Goal: Task Accomplishment & Management: Complete application form

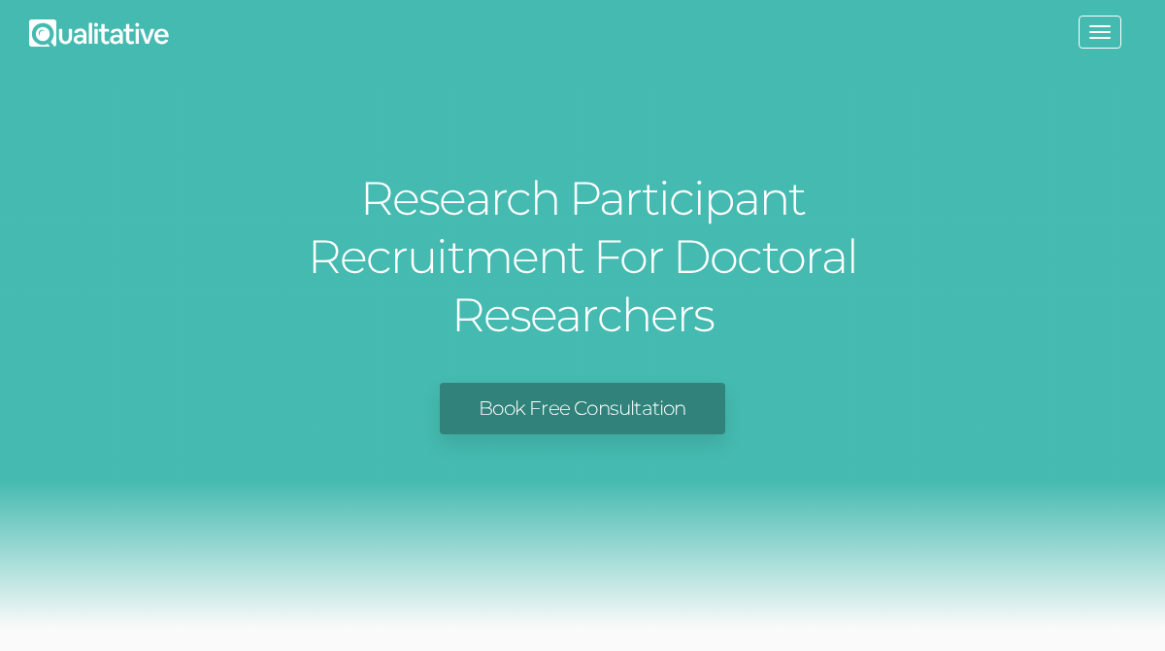
click at [601, 383] on link "Book Free Consultation" at bounding box center [582, 408] width 285 height 51
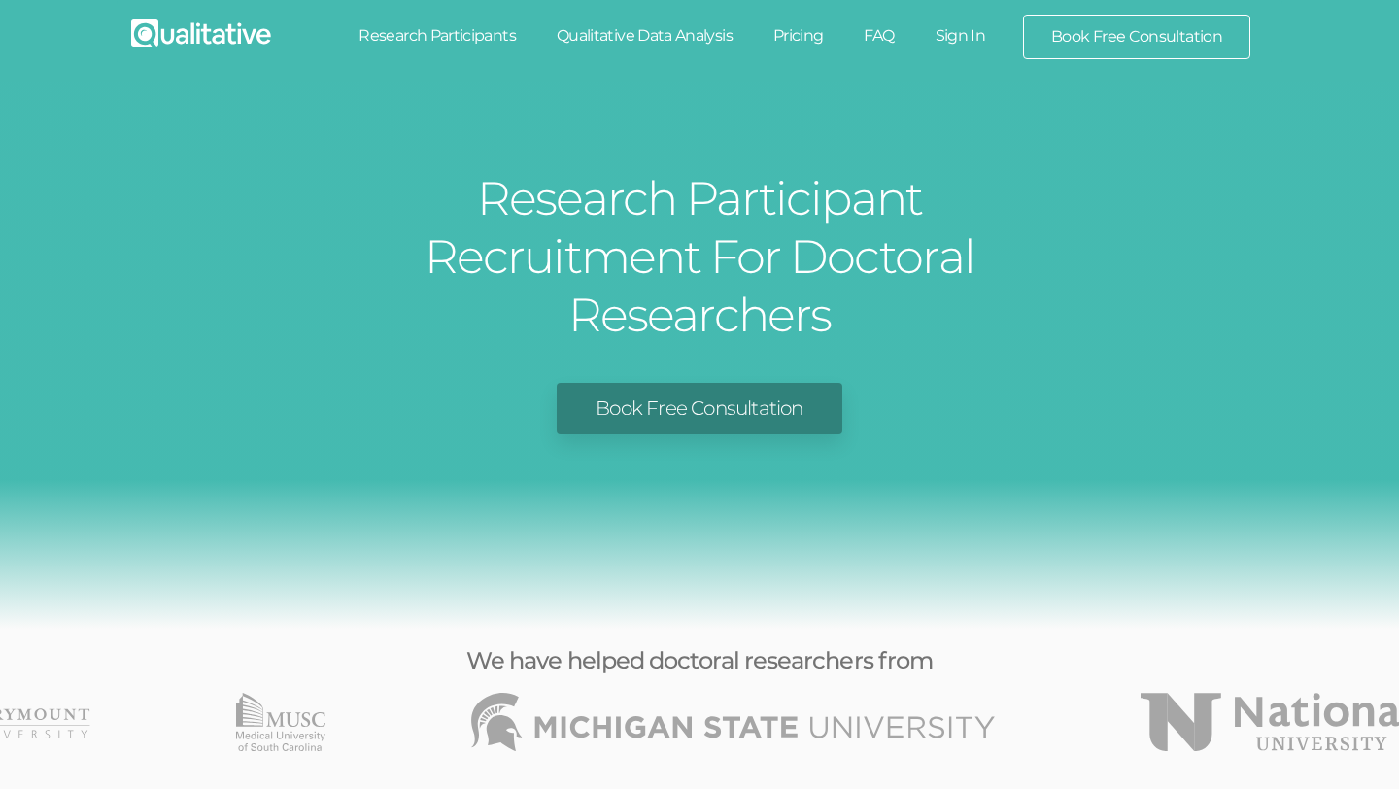
click at [793, 26] on link "Pricing" at bounding box center [798, 36] width 91 height 43
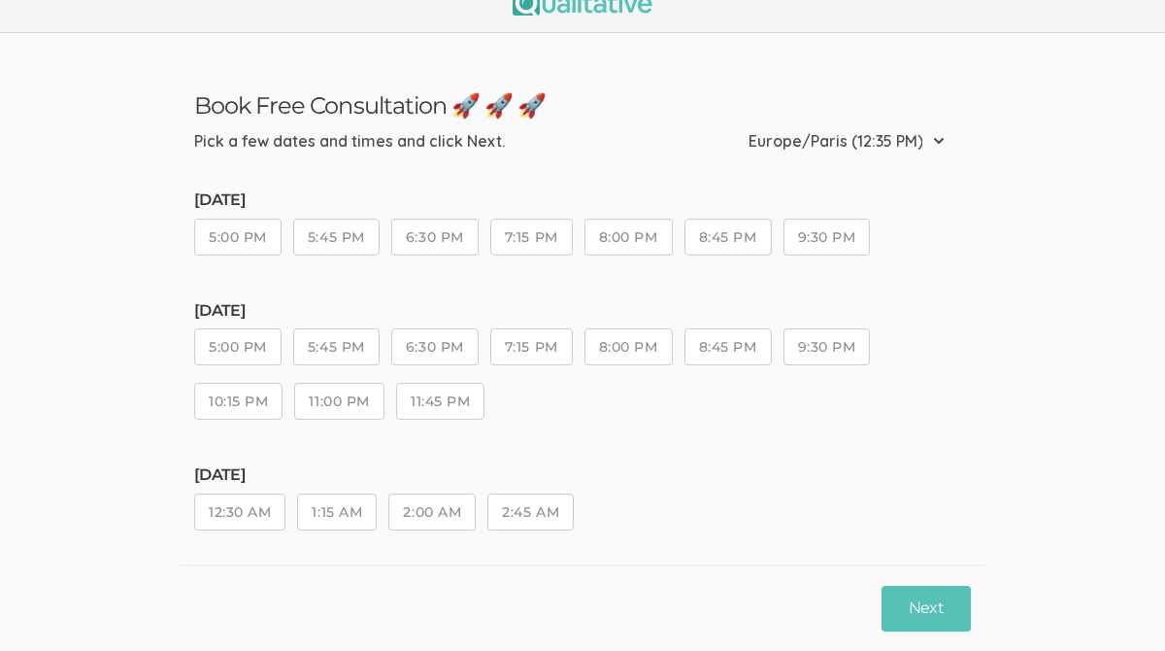
scroll to position [30, 0]
click at [245, 244] on button "5:00 PM" at bounding box center [237, 235] width 87 height 37
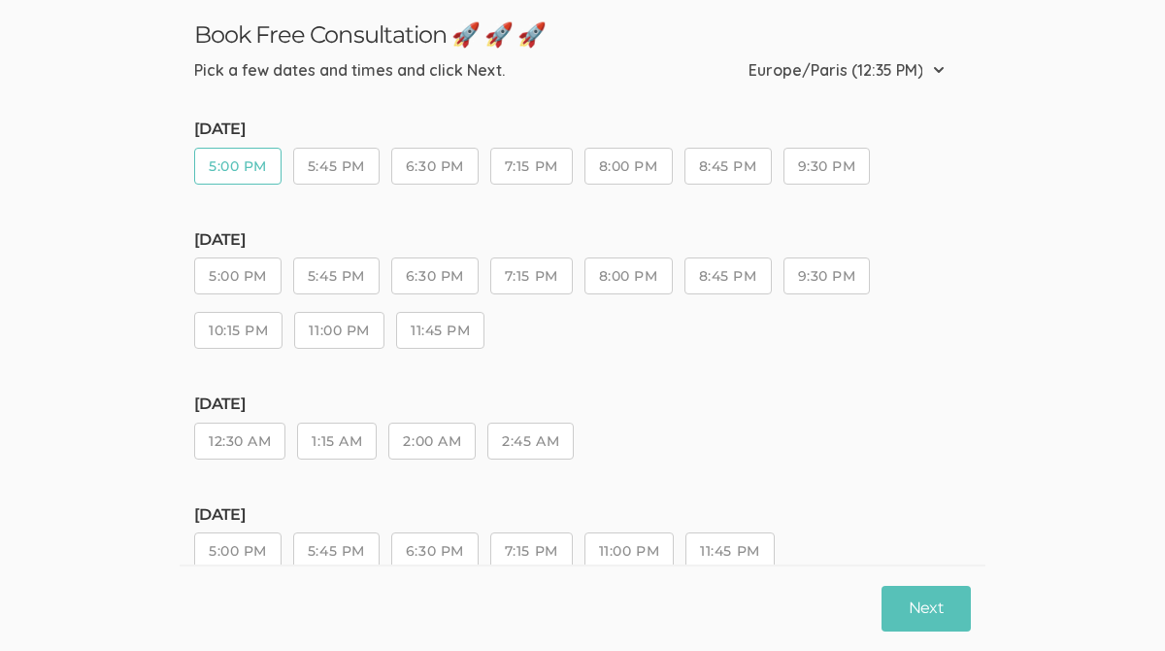
scroll to position [0, 0]
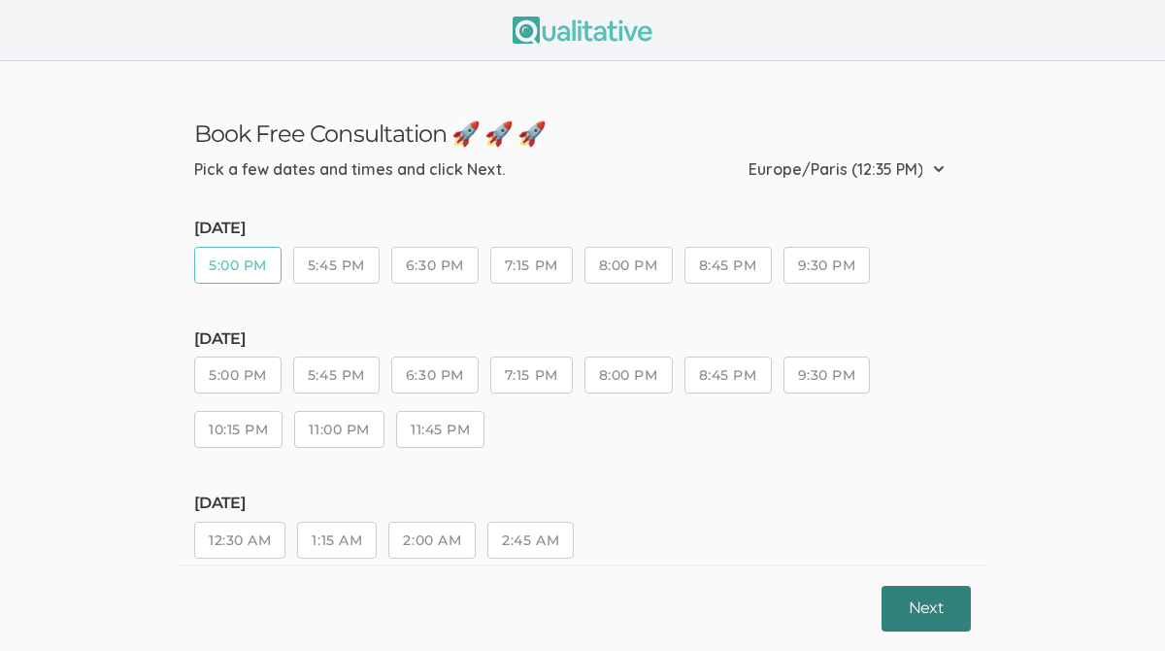
click at [912, 601] on button "Next" at bounding box center [926, 609] width 89 height 46
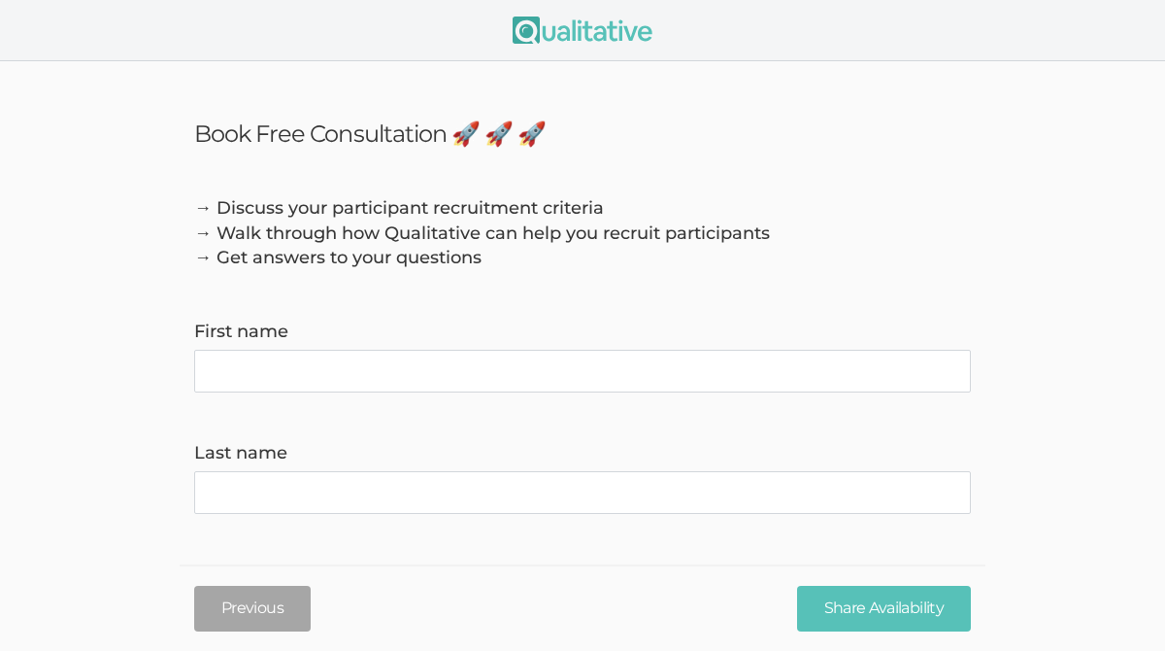
click at [563, 376] on name "First name" at bounding box center [582, 371] width 777 height 43
type name "Masako"
click at [448, 502] on name "Last name" at bounding box center [582, 492] width 777 height 43
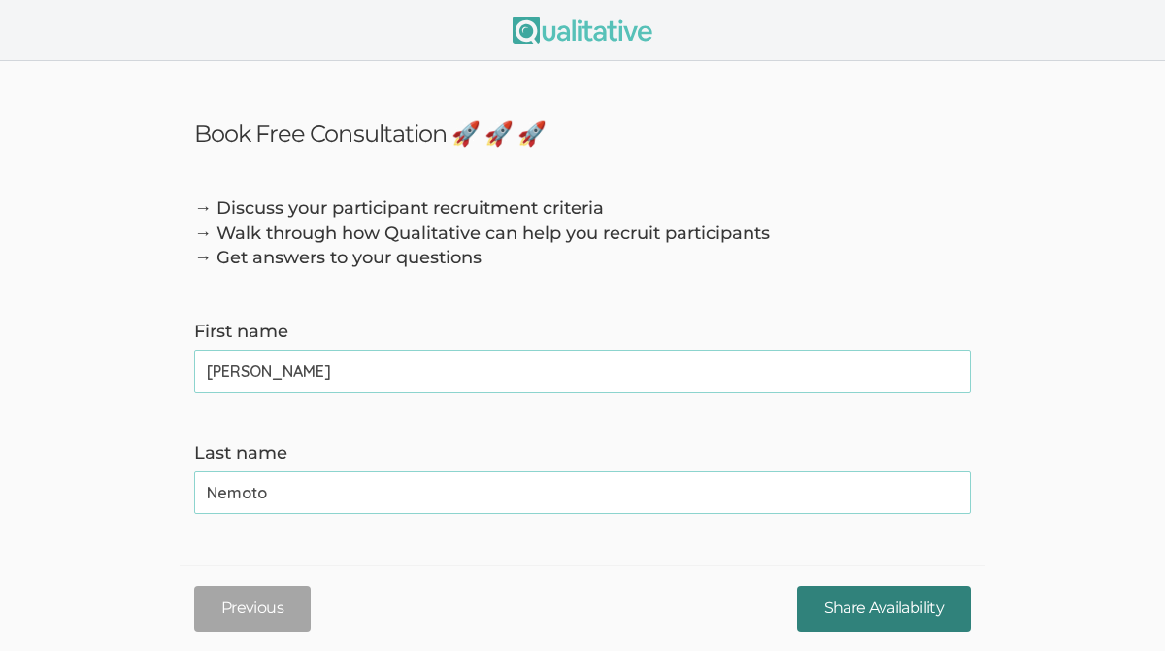
type name "Nemoto"
click at [894, 611] on input "Share Availability" at bounding box center [884, 609] width 174 height 46
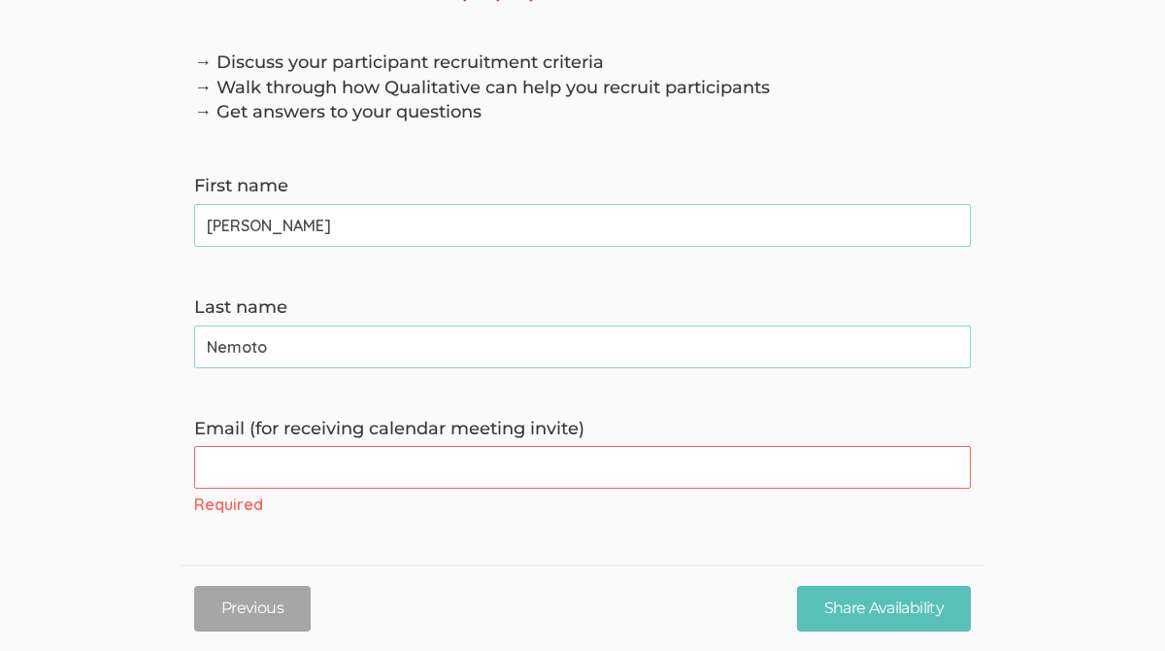
click at [441, 464] on invite\) "Email (for receiving calendar meeting invite)" at bounding box center [582, 467] width 777 height 43
paste invite\) "m.nemoto@campus.unimib.it"
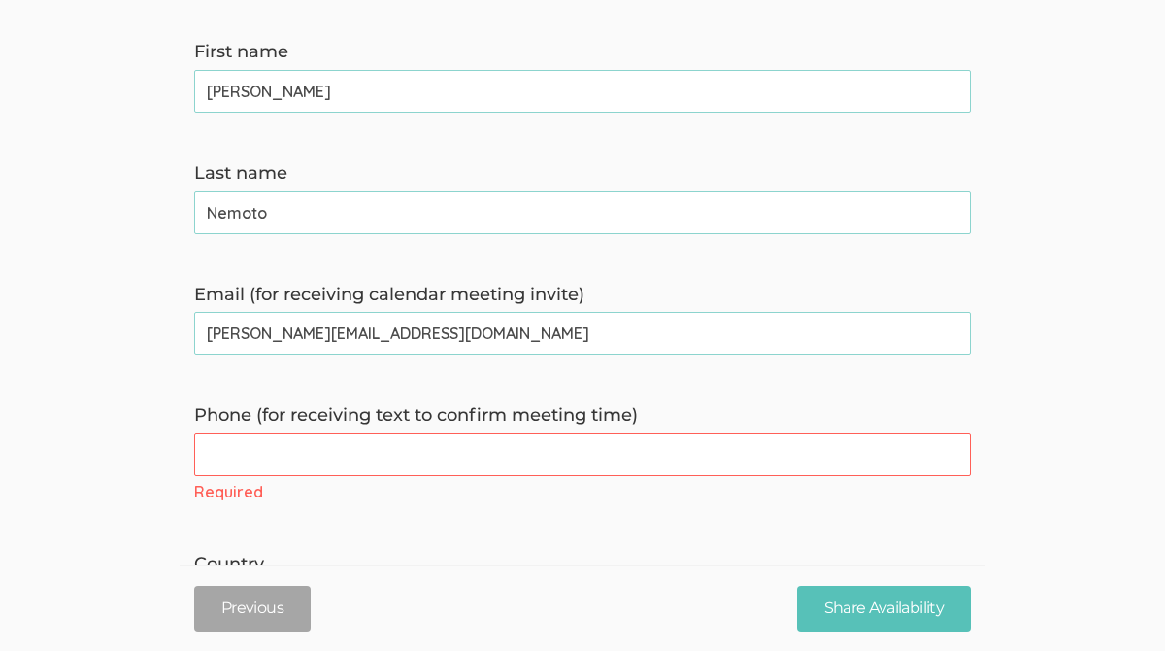
scroll to position [294, 0]
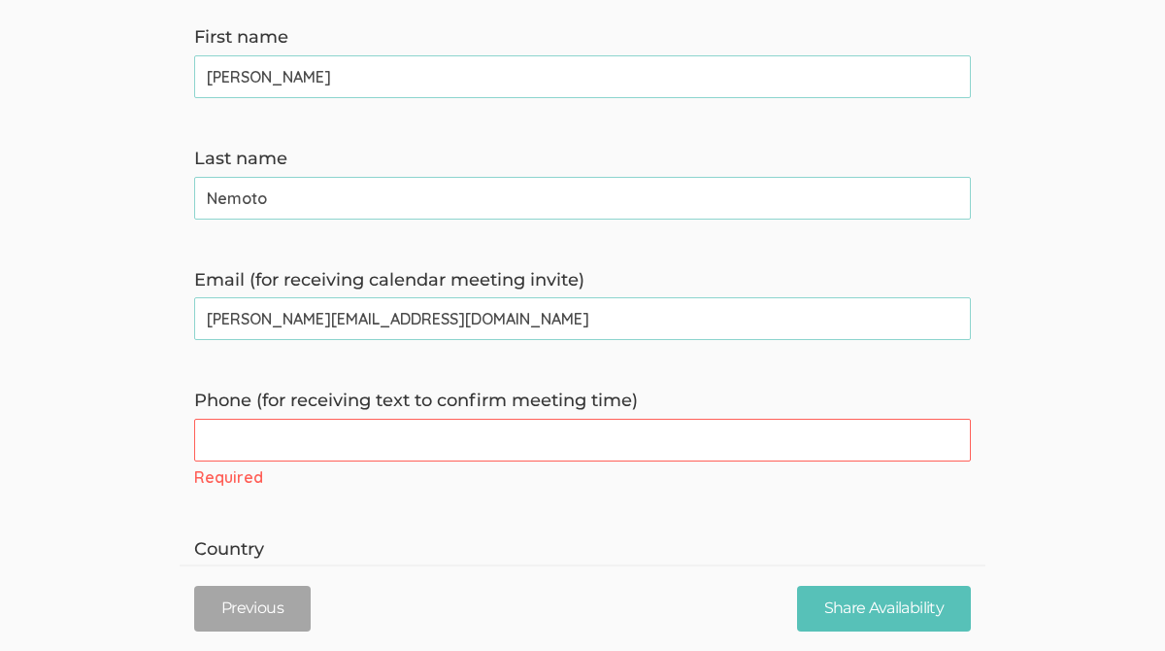
type invite\) "m.nemoto@campus.unimib.it"
click at [436, 451] on time\) "Phone (for receiving text to confirm meeting time)" at bounding box center [582, 440] width 777 height 43
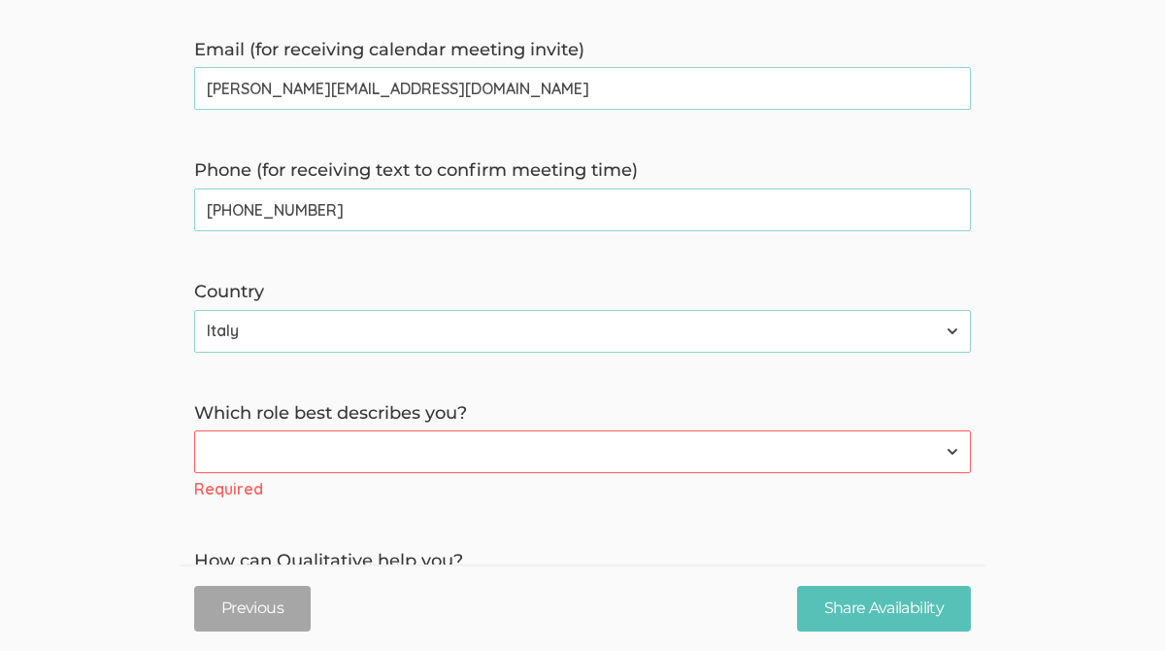
scroll to position [528, 0]
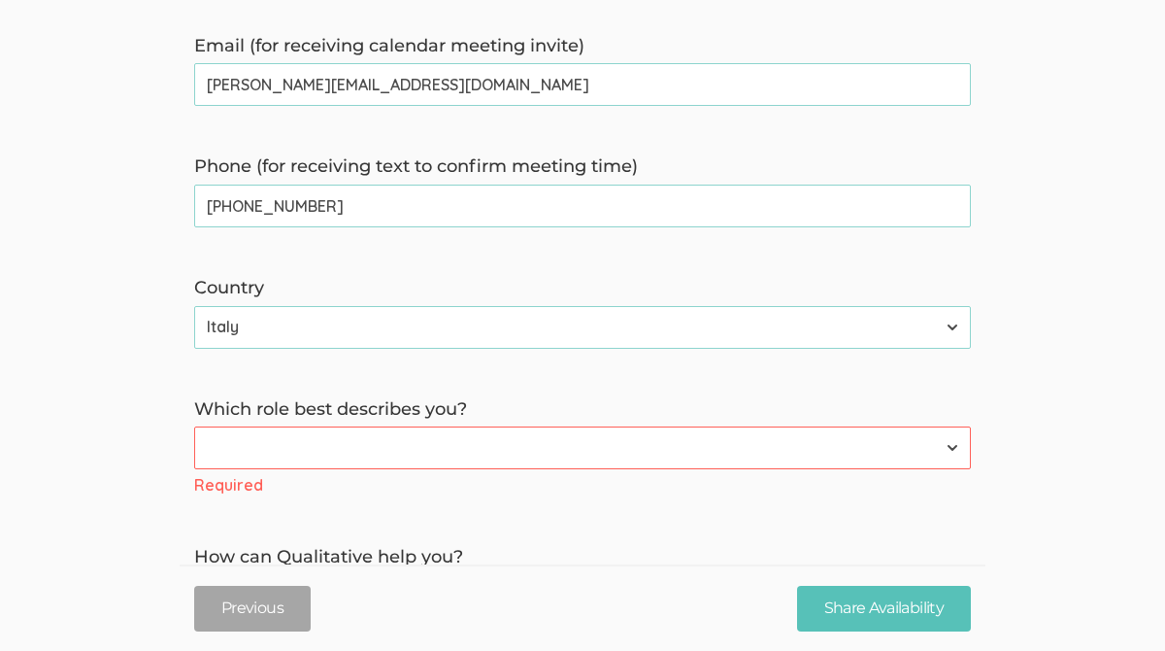
type time\) "+393534185544"
click at [388, 443] on select "Participant Researcher" at bounding box center [582, 447] width 777 height 43
select select "0"
click at [194, 428] on select "Participant Researcher" at bounding box center [582, 447] width 777 height 43
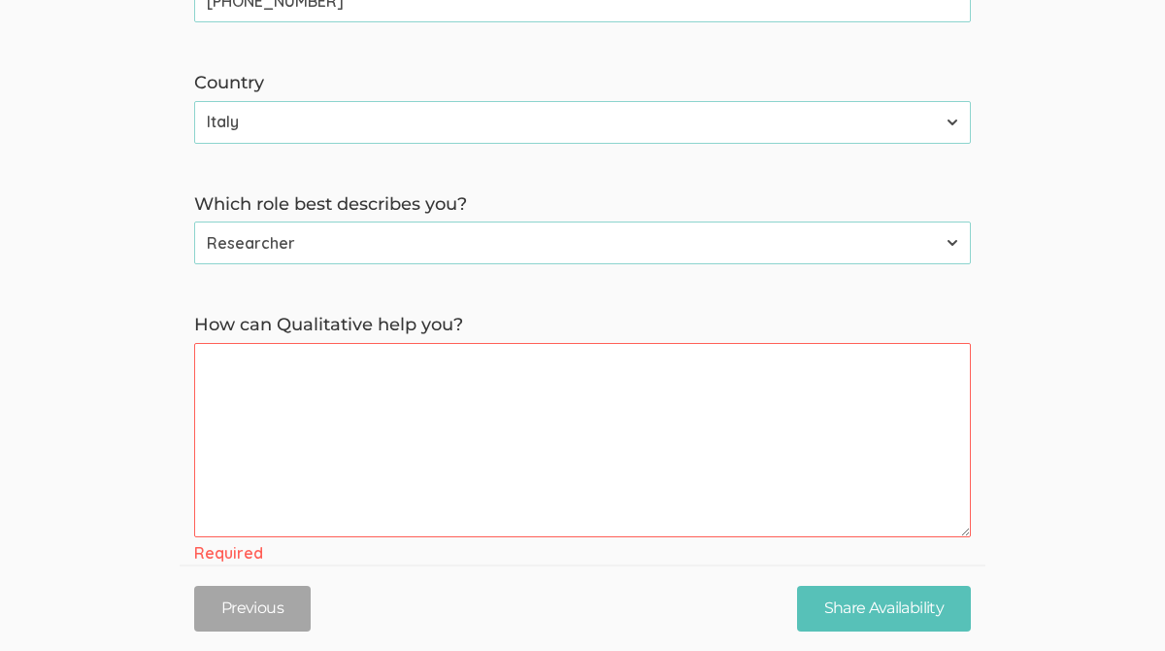
scroll to position [736, 0]
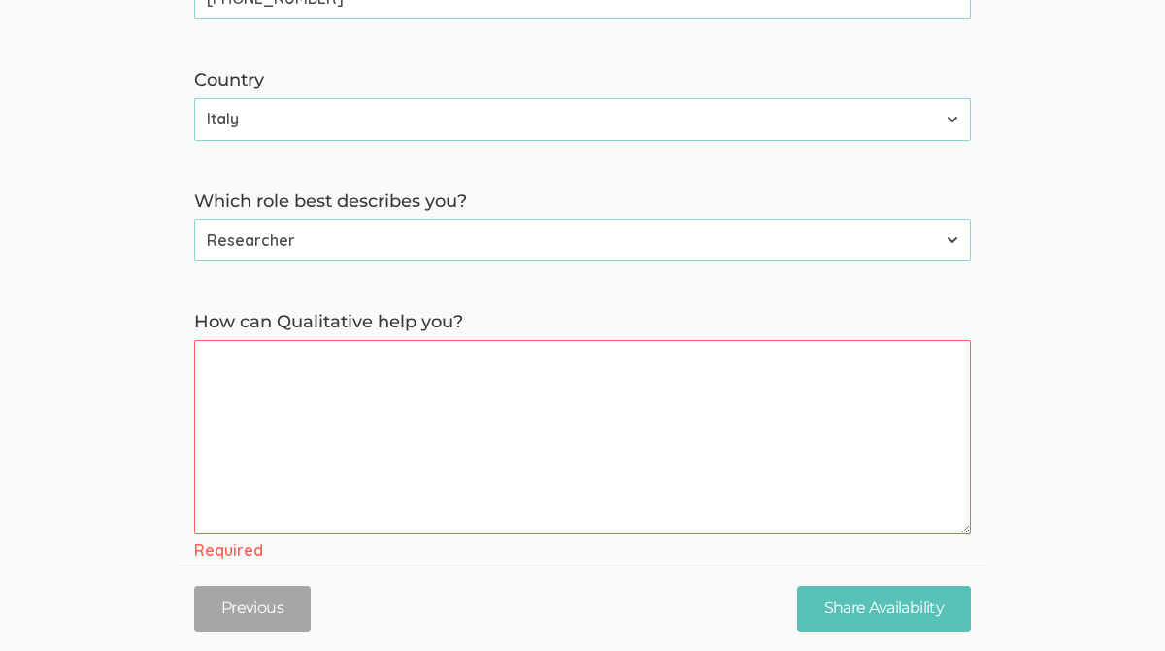
click at [386, 402] on you\? "How can Qualitative help you?" at bounding box center [582, 437] width 777 height 194
paste you\? "I am a PhD candidate in Urban Sociology in Milan, Italy. For my doctoral resear…"
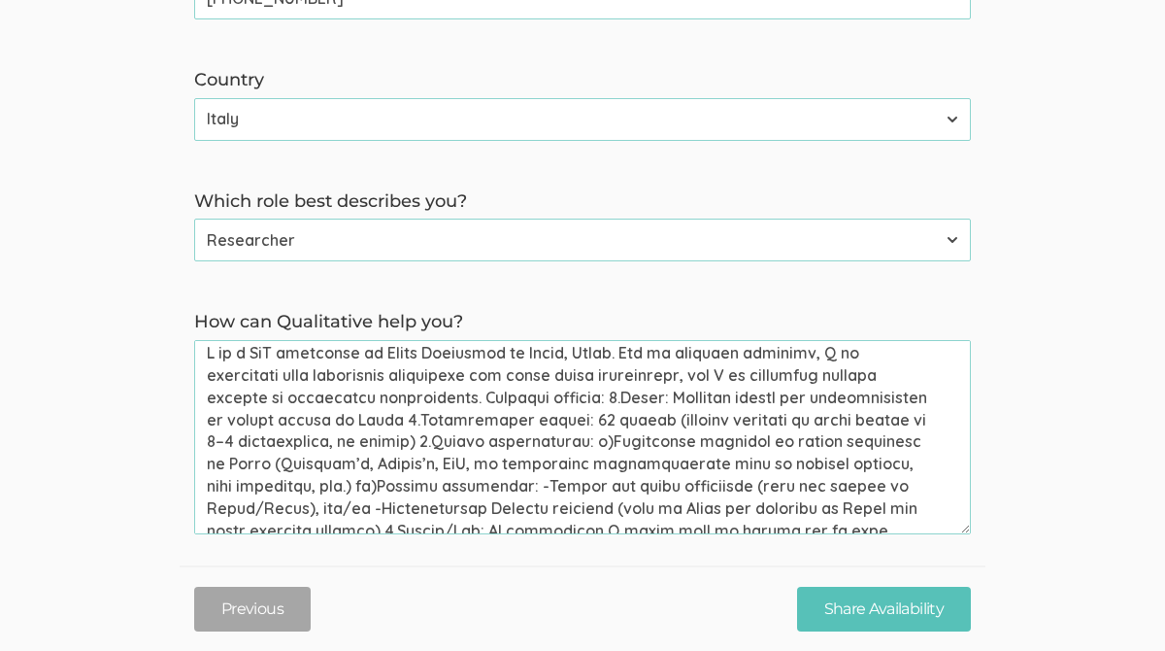
scroll to position [0, 0]
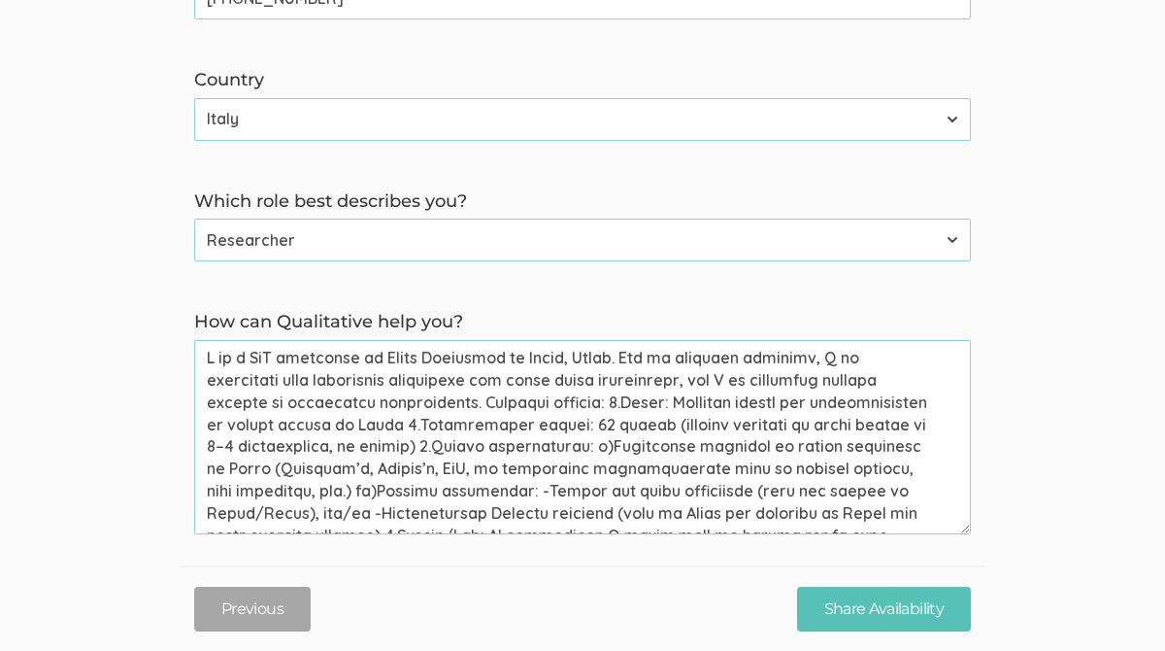
click at [622, 359] on you\? "How can Qualitative help you?" at bounding box center [582, 437] width 777 height 194
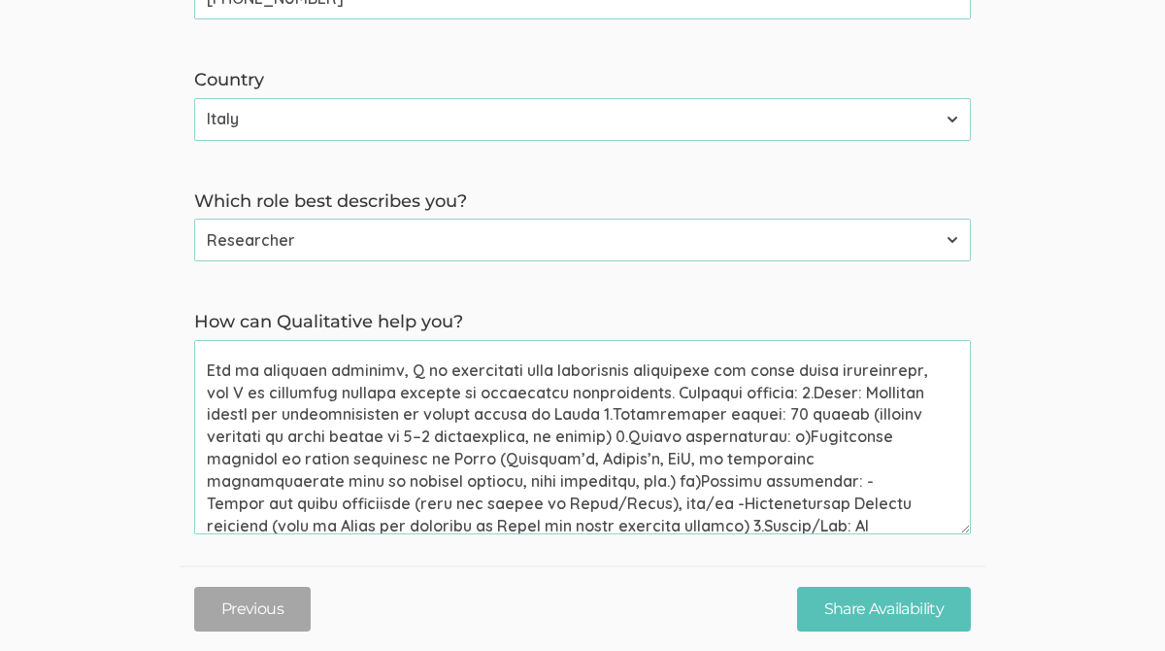
scroll to position [23, 0]
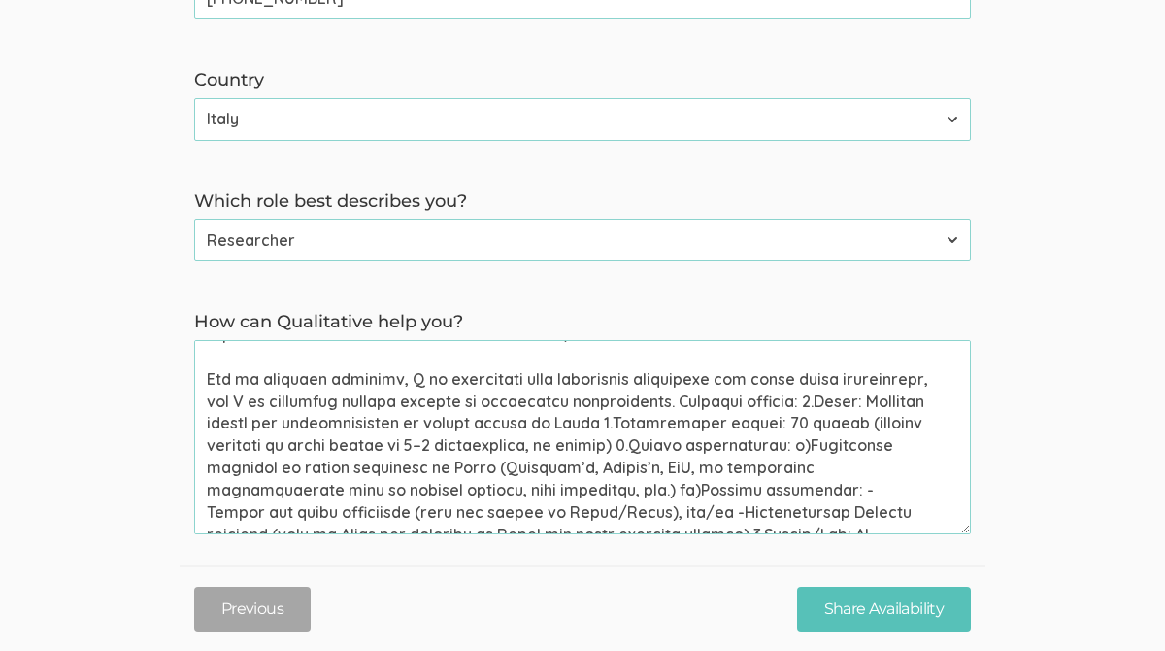
click at [660, 405] on you\? "How can Qualitative help you?" at bounding box center [582, 437] width 777 height 194
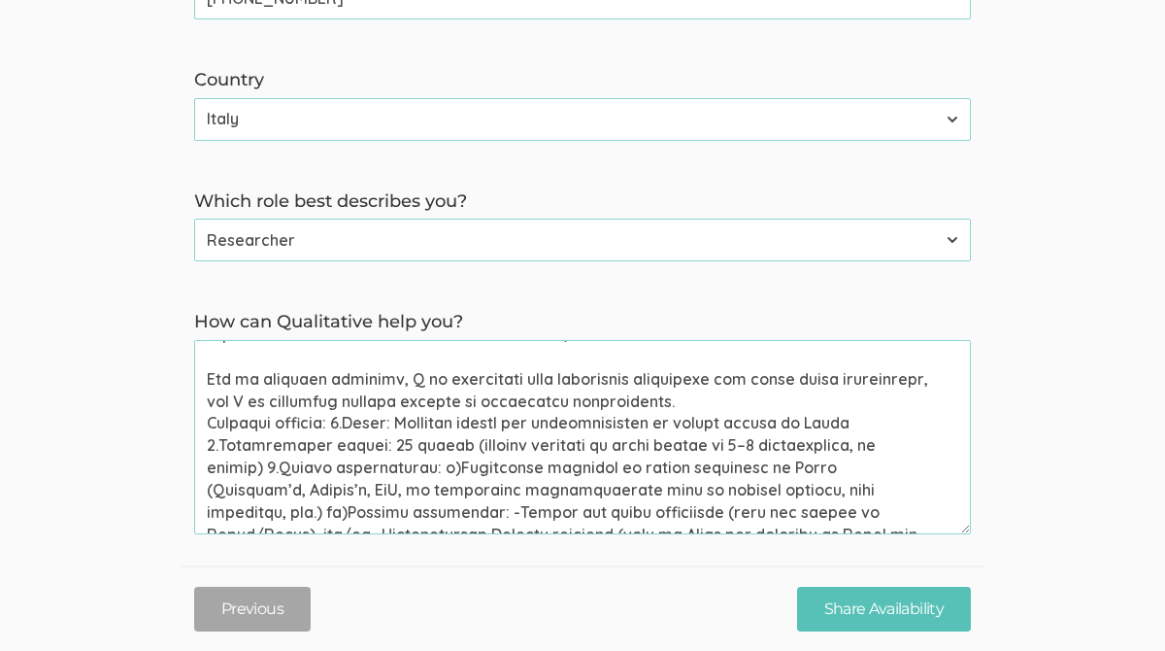
scroll to position [73, 0]
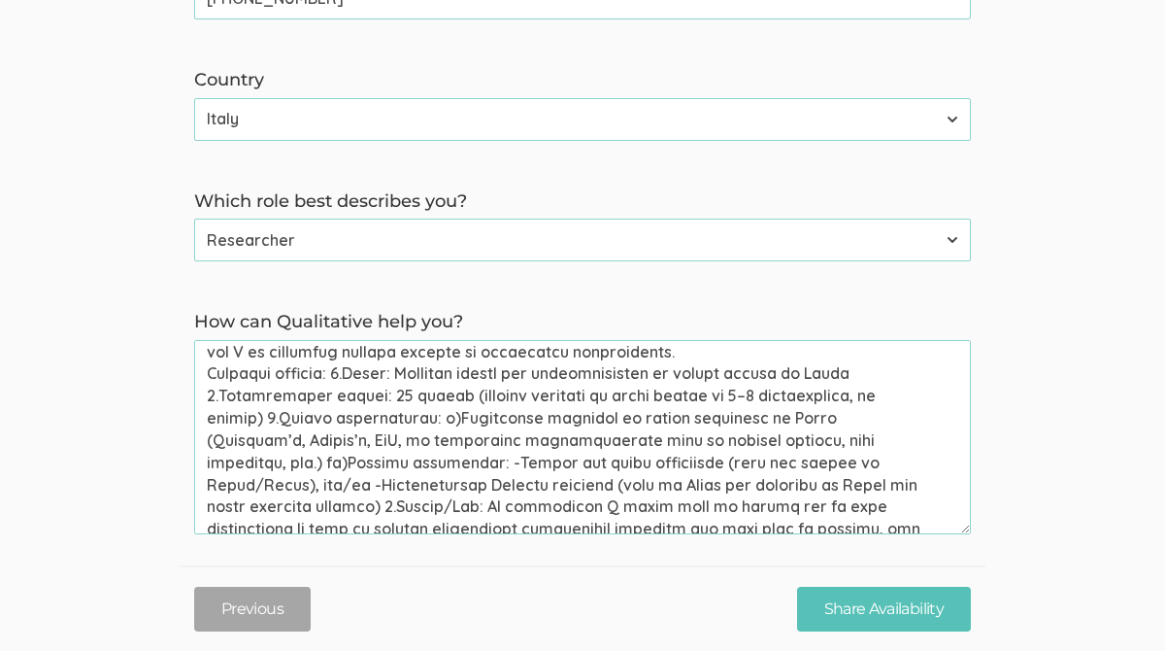
click at [339, 381] on you\? "How can Qualitative help you?" at bounding box center [582, 437] width 777 height 194
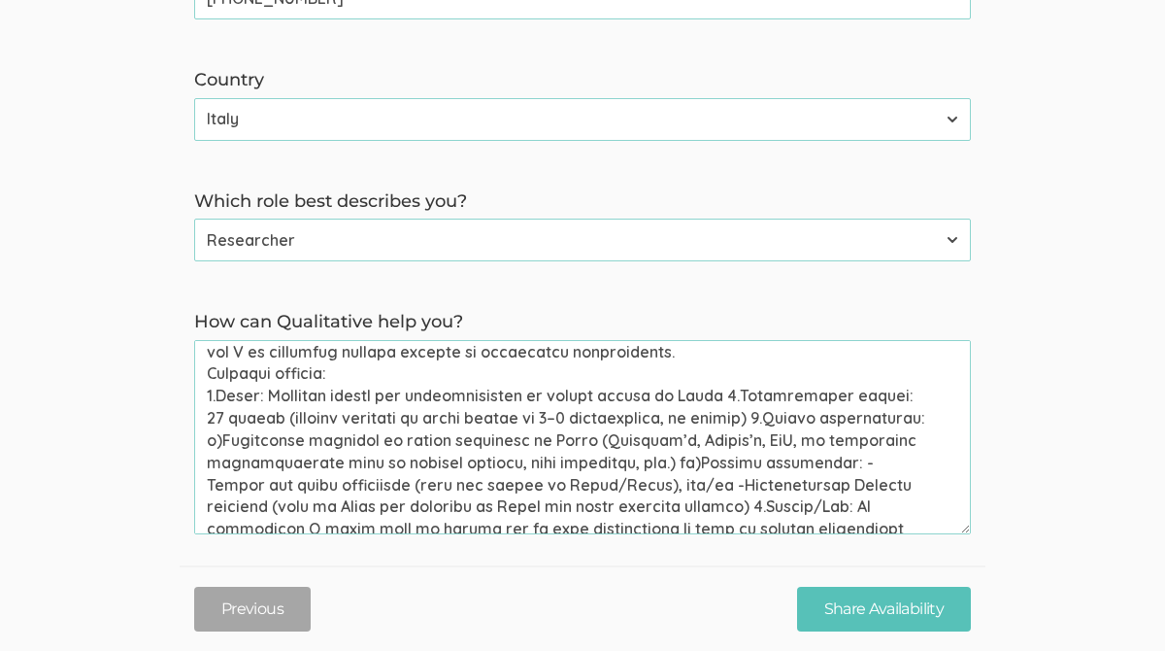
click at [715, 394] on you\? "How can Qualitative help you?" at bounding box center [582, 437] width 777 height 194
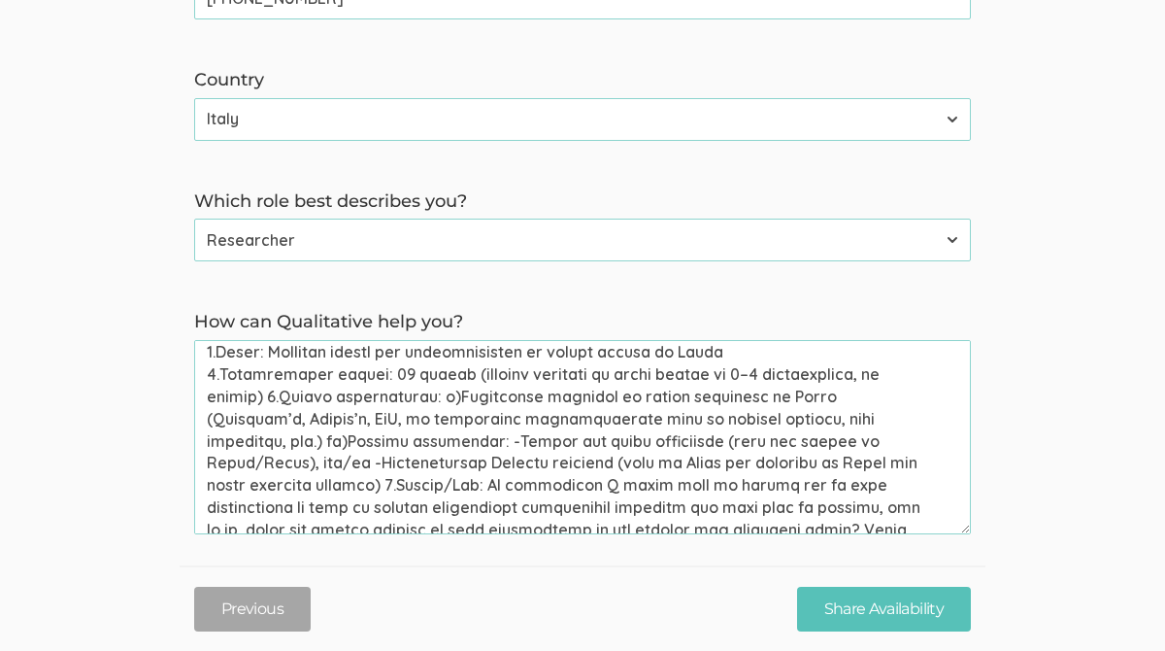
scroll to position [130, 0]
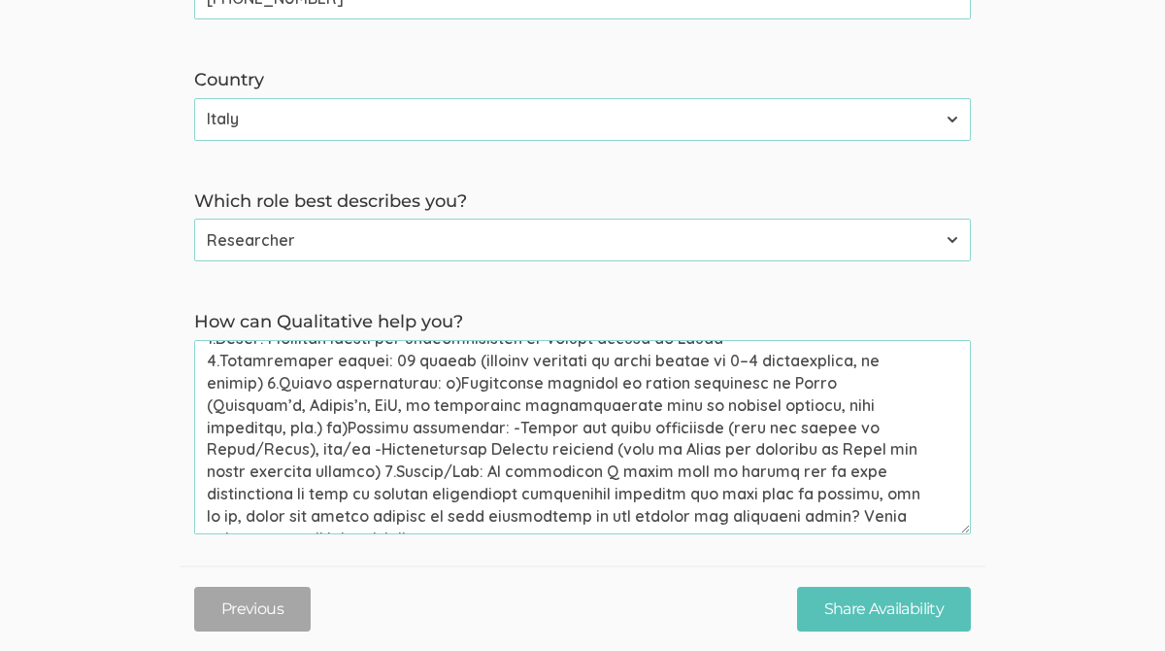
click at [812, 456] on you\? "How can Qualitative help you?" at bounding box center [582, 437] width 777 height 194
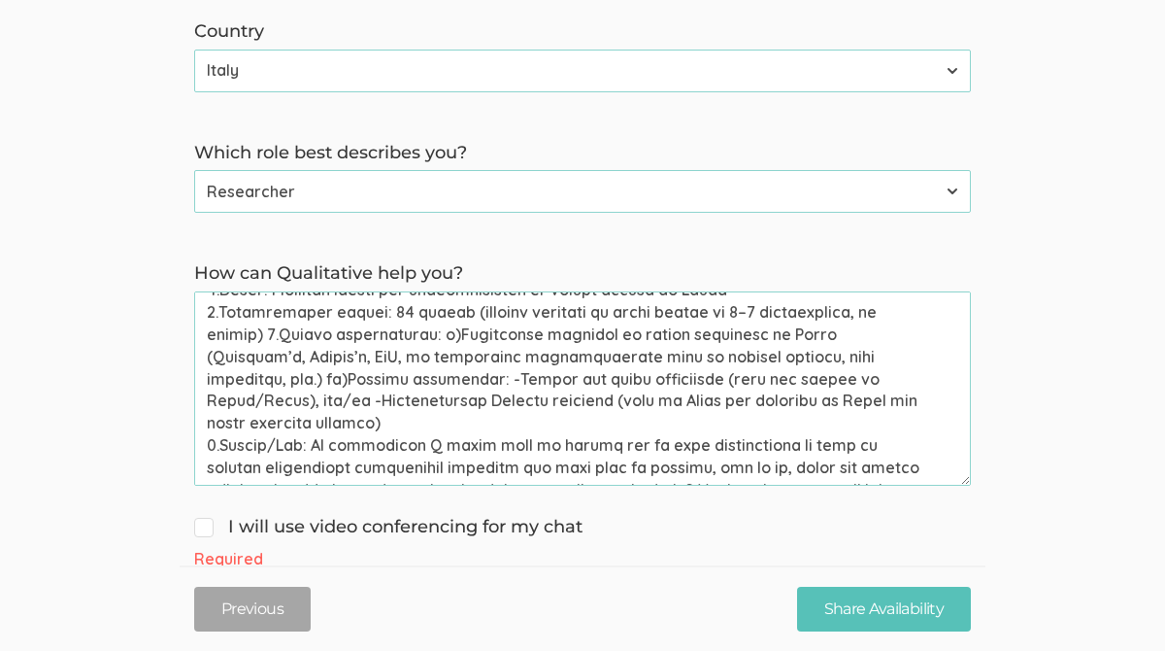
scroll to position [786, 0]
click at [429, 431] on you\? "How can Qualitative help you?" at bounding box center [582, 387] width 777 height 194
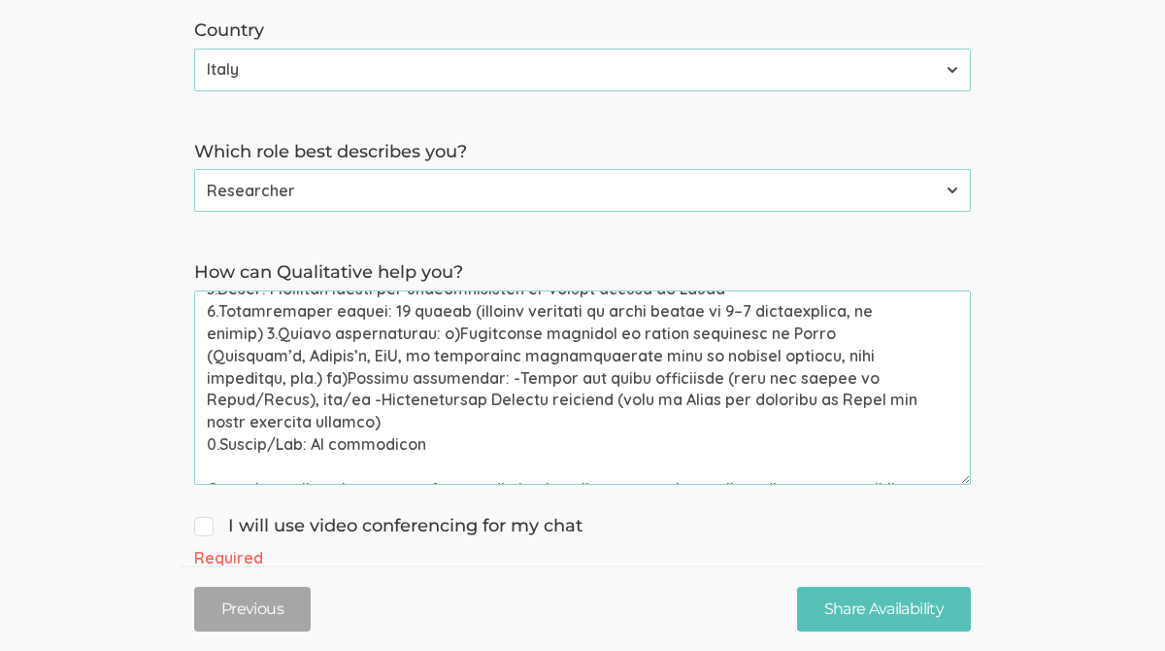
scroll to position [174, 0]
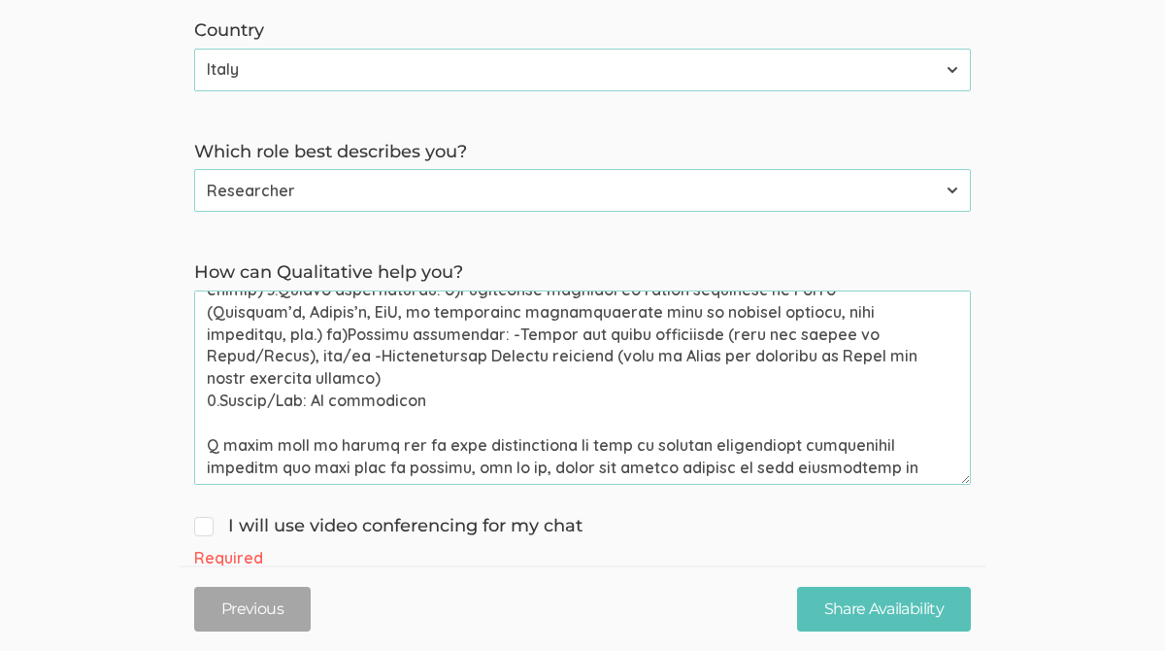
click at [375, 466] on you\? "How can Qualitative help you?" at bounding box center [582, 387] width 777 height 194
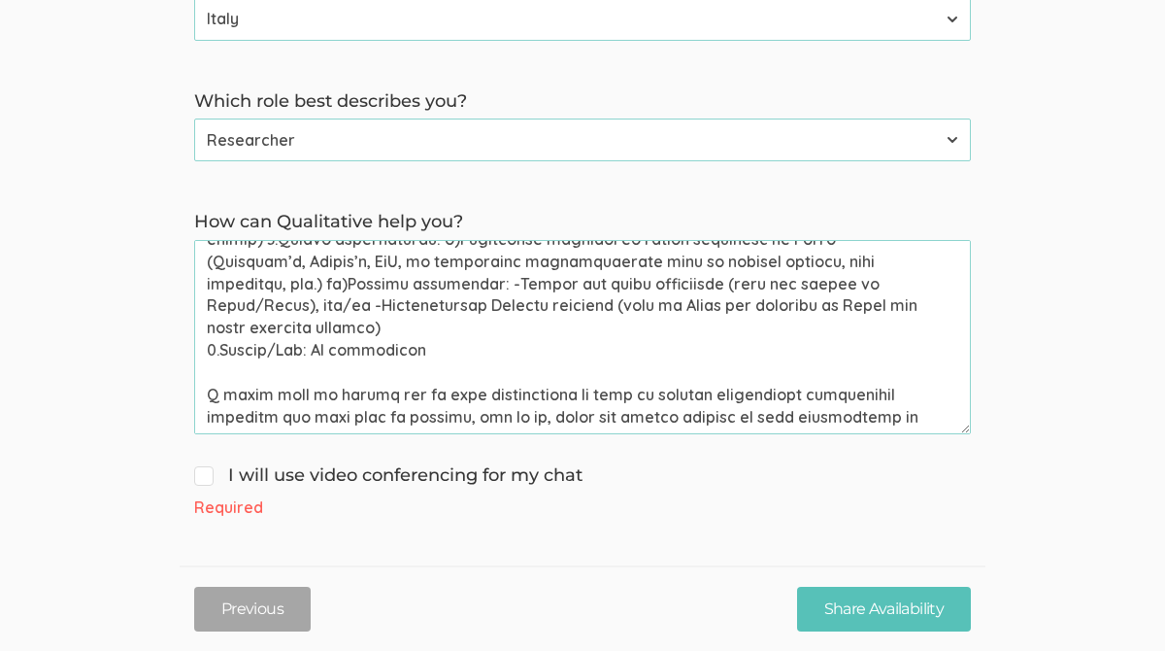
scroll to position [841, 0]
type you\? "I am a PhD candidate in Urban Sociology in Milan, Italy. For my doctoral resear…"
click at [215, 472] on span "I will use video conferencing for my chat" at bounding box center [388, 473] width 388 height 25
click at [207, 472] on input "I will use video conferencing for my chat" at bounding box center [200, 471] width 13 height 13
checkbox input "true"
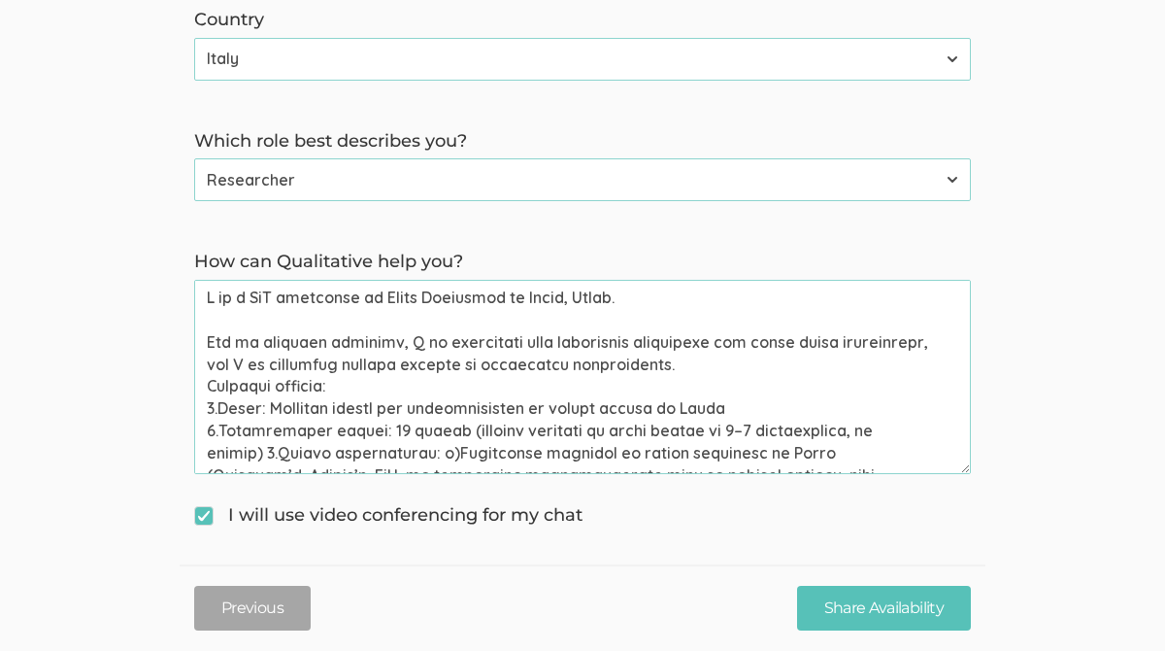
scroll to position [782, 0]
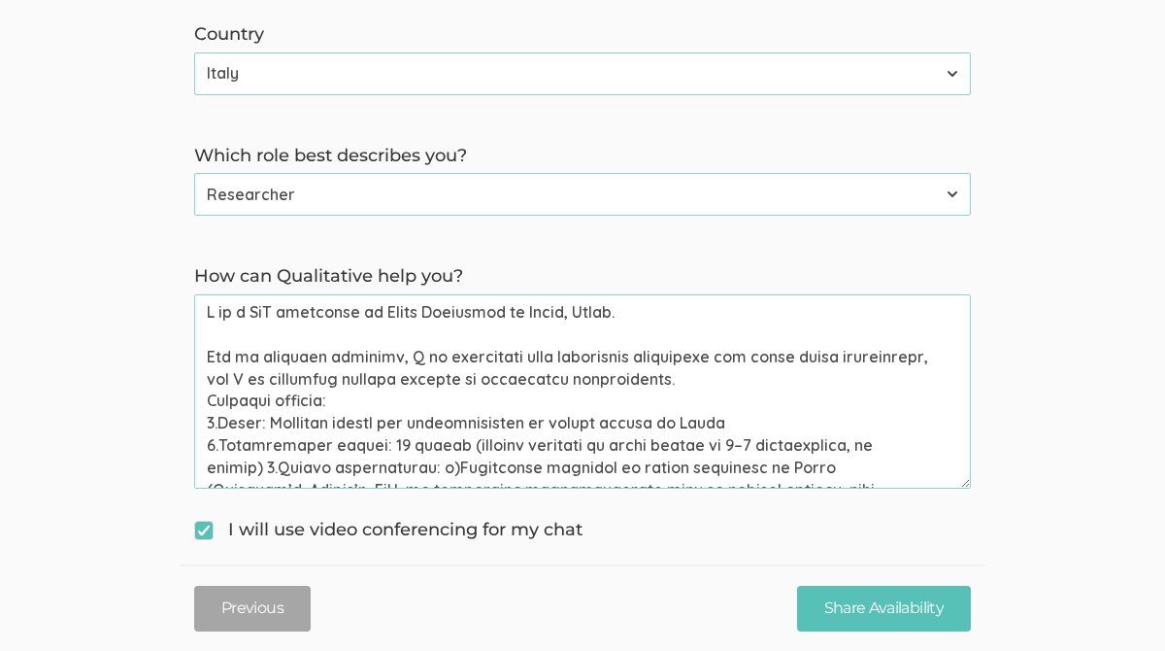
click at [718, 386] on you\? "How can Qualitative help you?" at bounding box center [582, 391] width 777 height 194
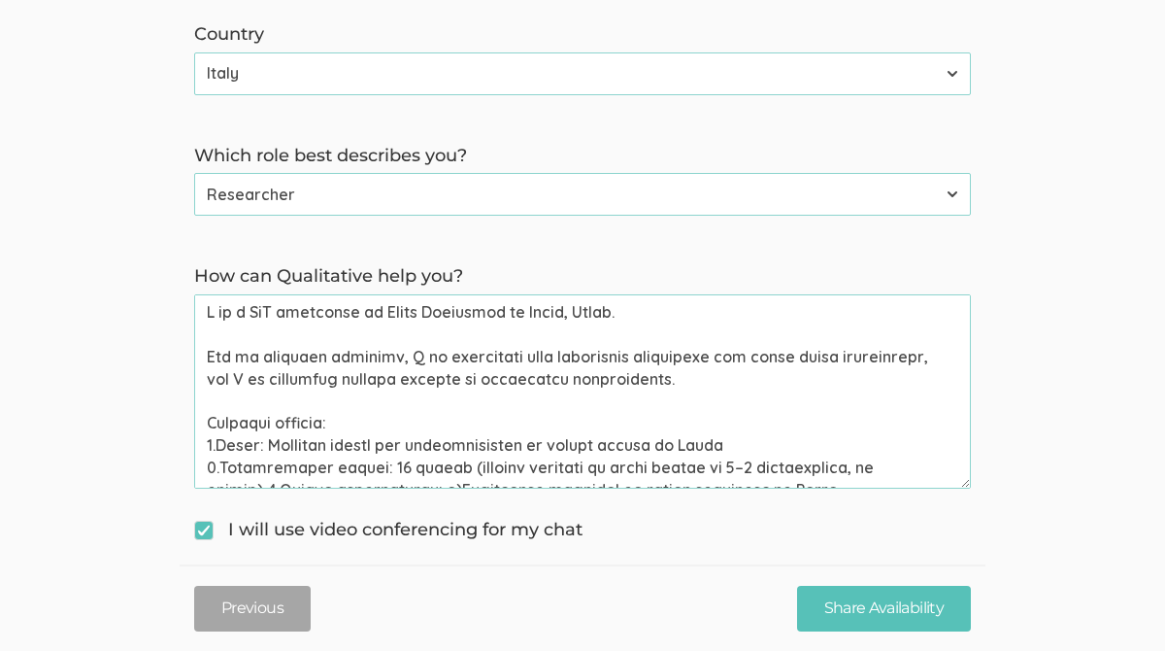
scroll to position [196, 0]
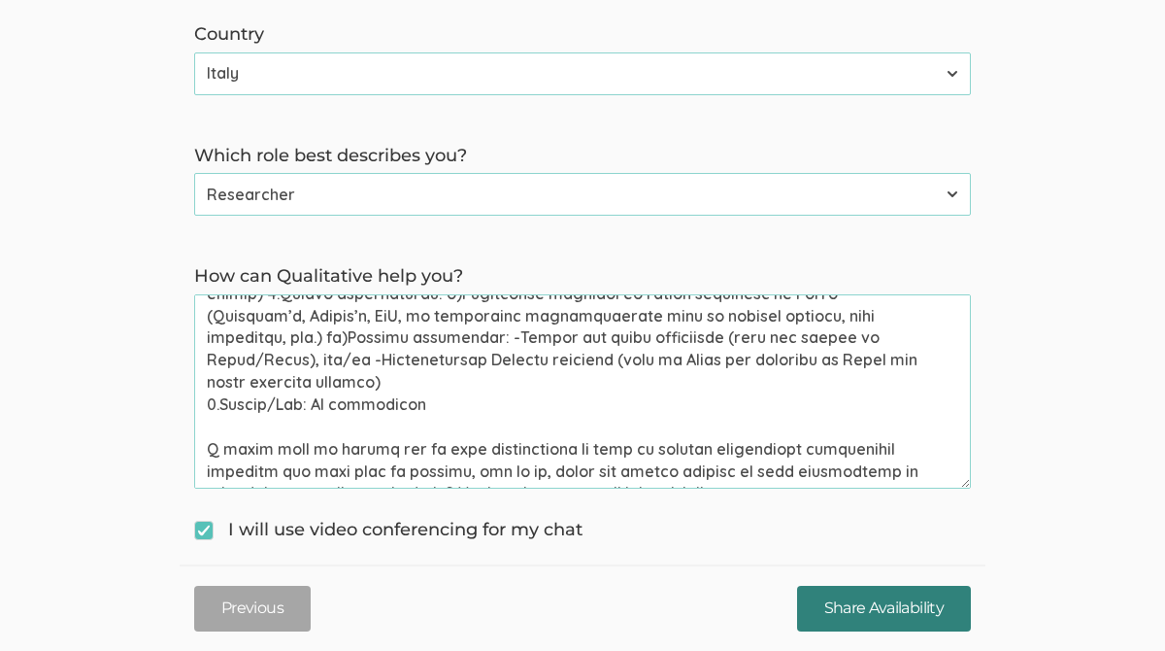
type you\? "I am a PhD candidate in Urban Sociology in Milan, Italy. For my doctoral resear…"
click at [856, 610] on input "Share Availability" at bounding box center [884, 609] width 174 height 46
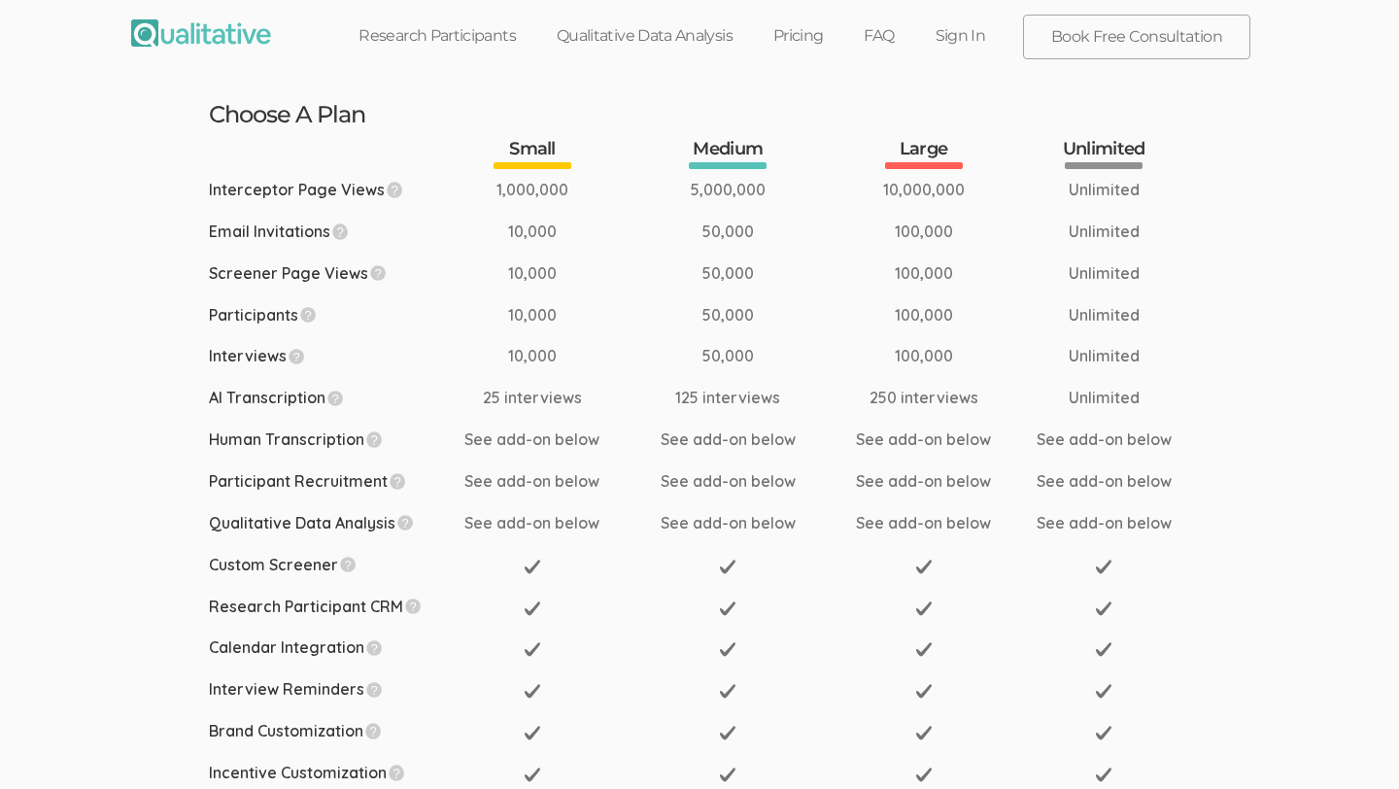
click at [477, 28] on link "Research Participants" at bounding box center [437, 36] width 198 height 43
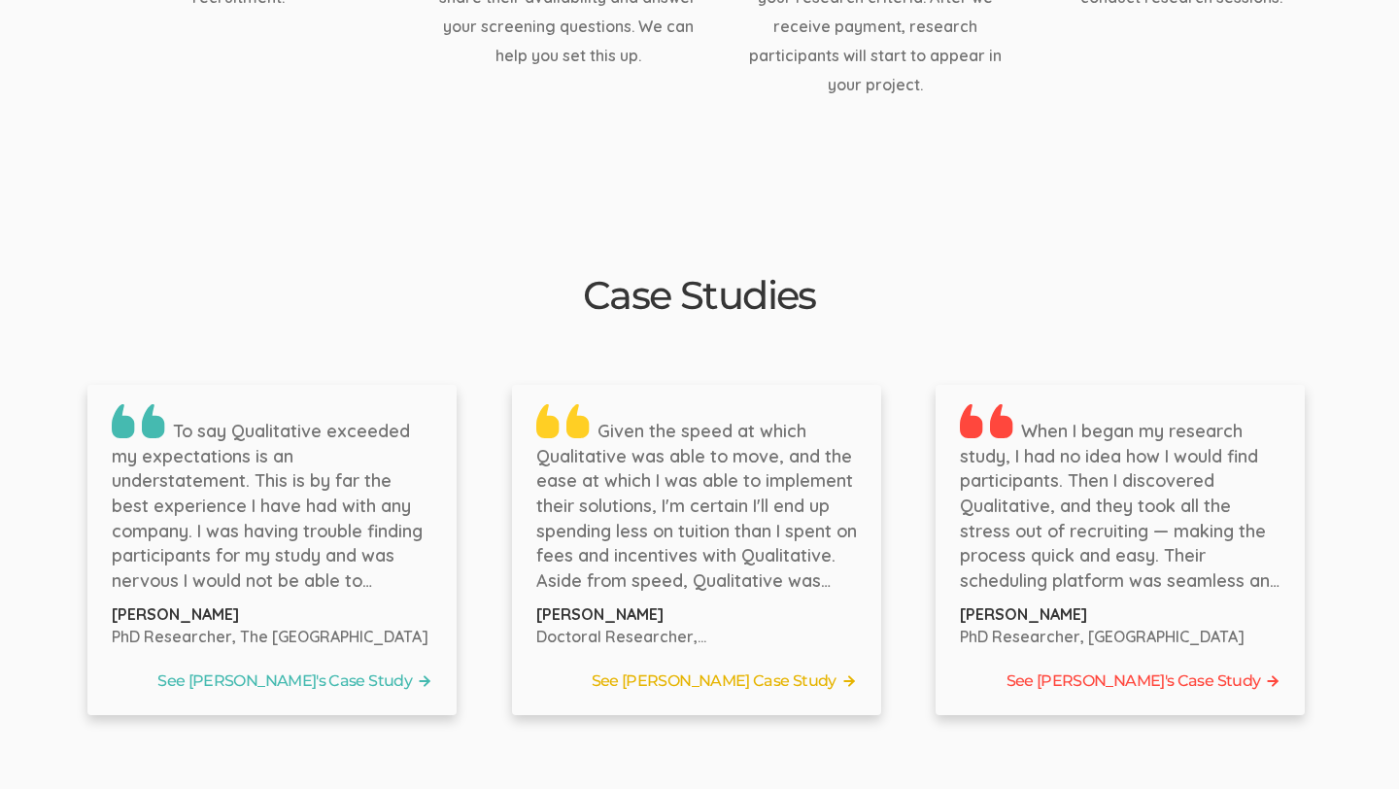
scroll to position [2864, 0]
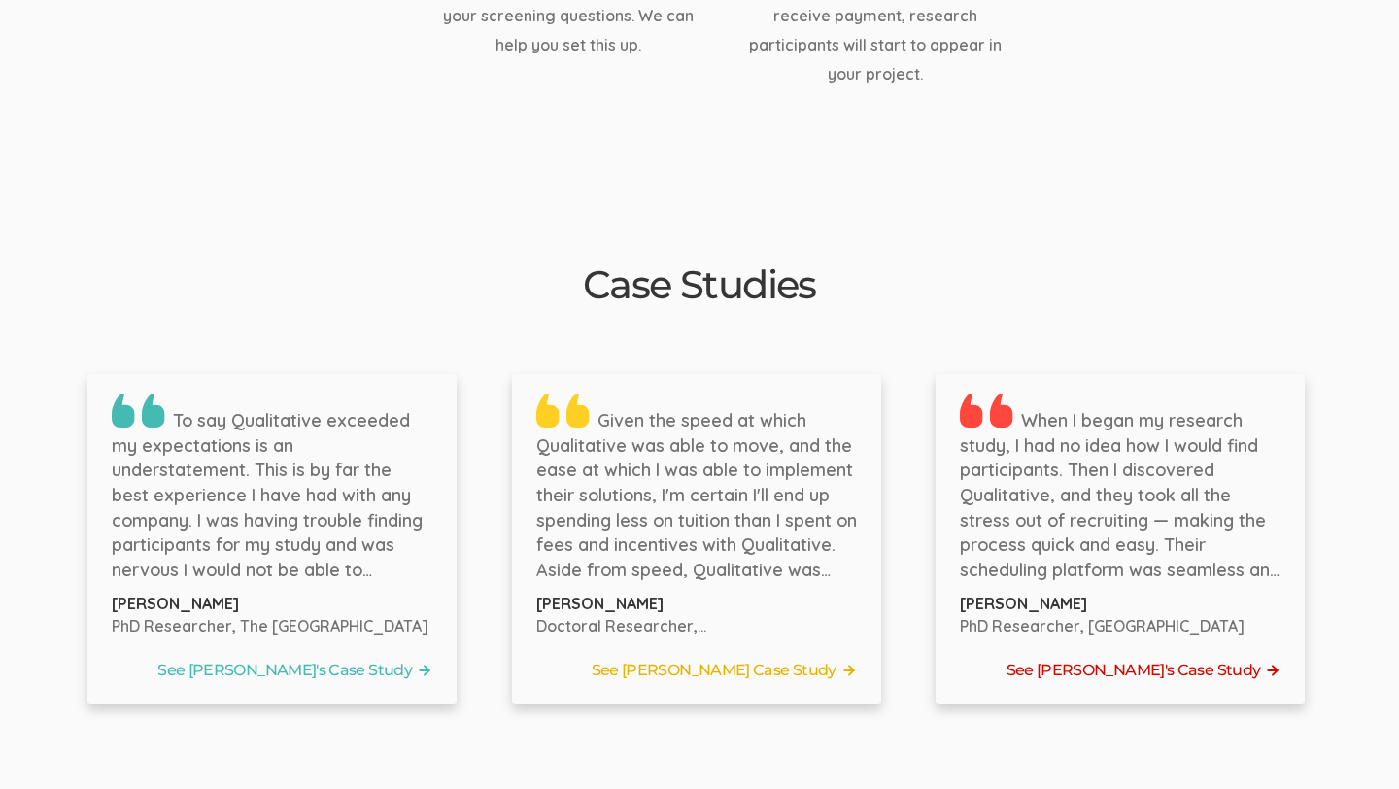
click at [1154, 656] on link "See Jennifer's Case Study" at bounding box center [1120, 670] width 321 height 29
click at [760, 656] on link "See Tyler's Case Study" at bounding box center [696, 670] width 321 height 29
click at [350, 656] on link "See Bernice's Case Study" at bounding box center [272, 670] width 321 height 29
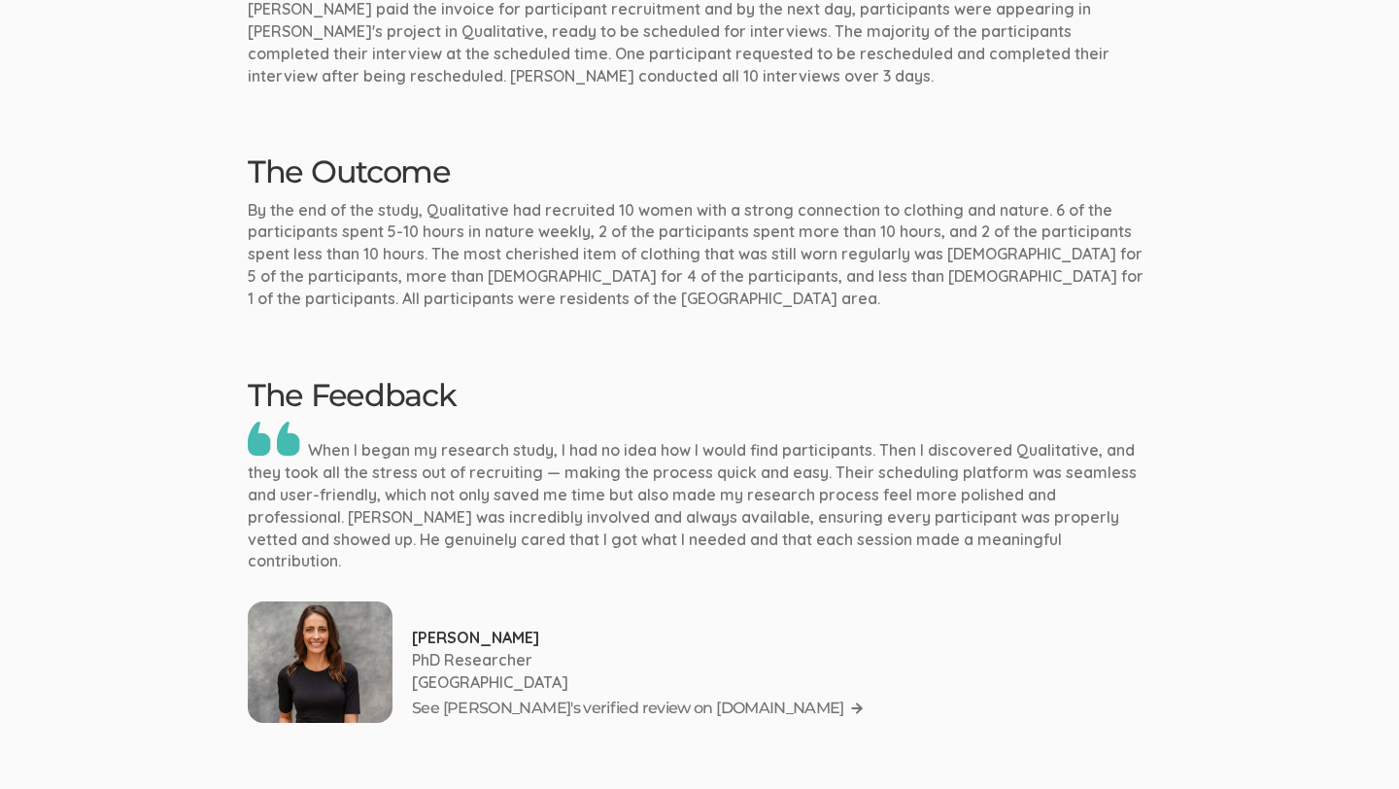
scroll to position [2110, 0]
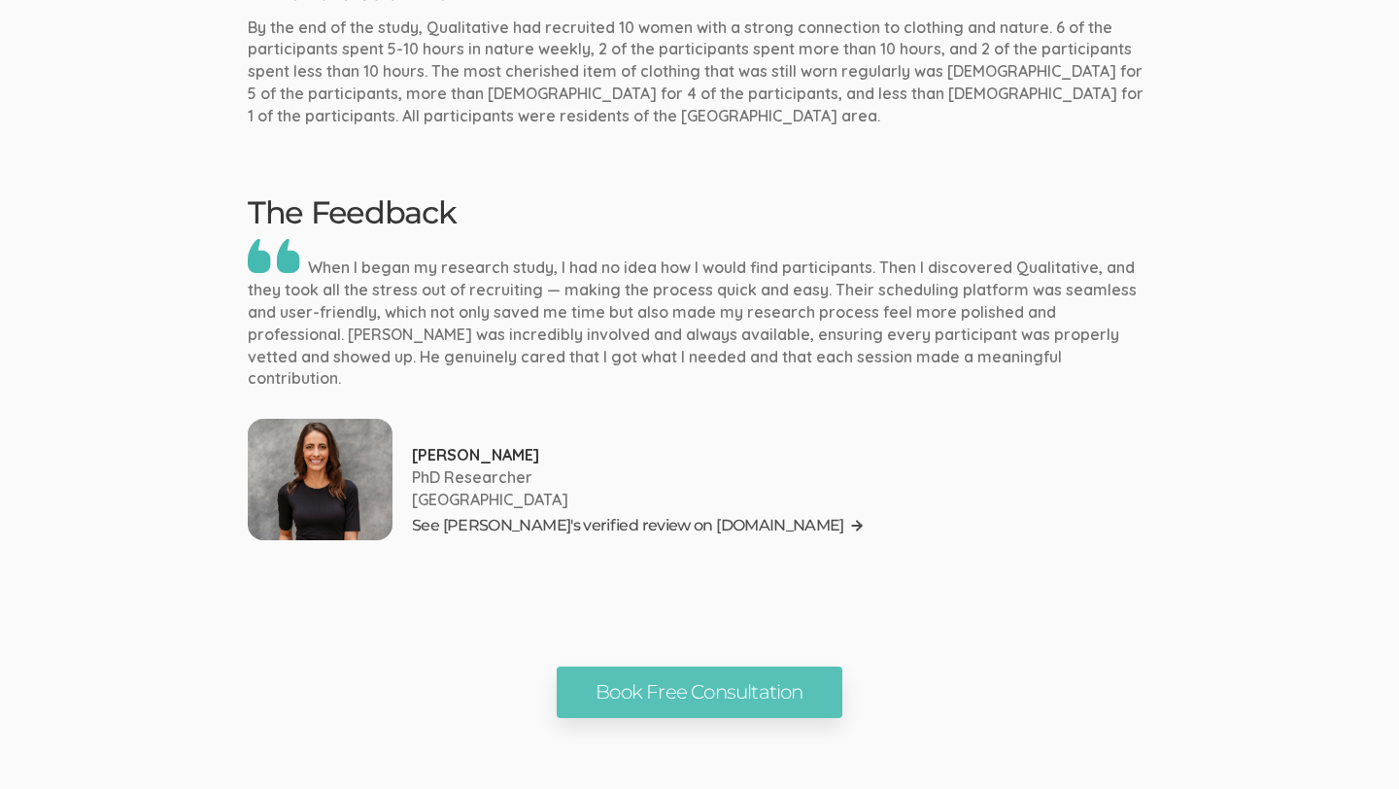
click at [568, 511] on link "See [PERSON_NAME]'s verified review on [DOMAIN_NAME]" at bounding box center [638, 525] width 453 height 29
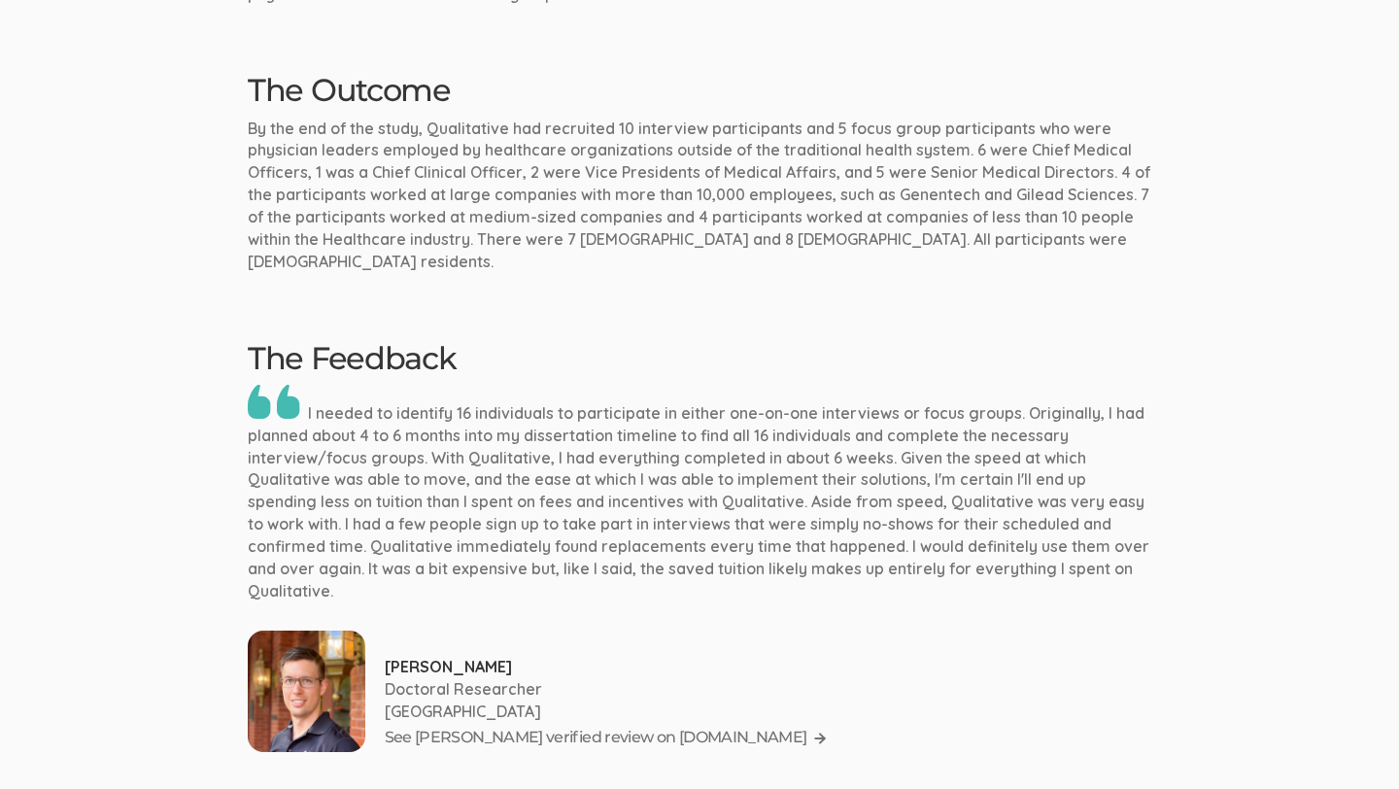
scroll to position [2263, 0]
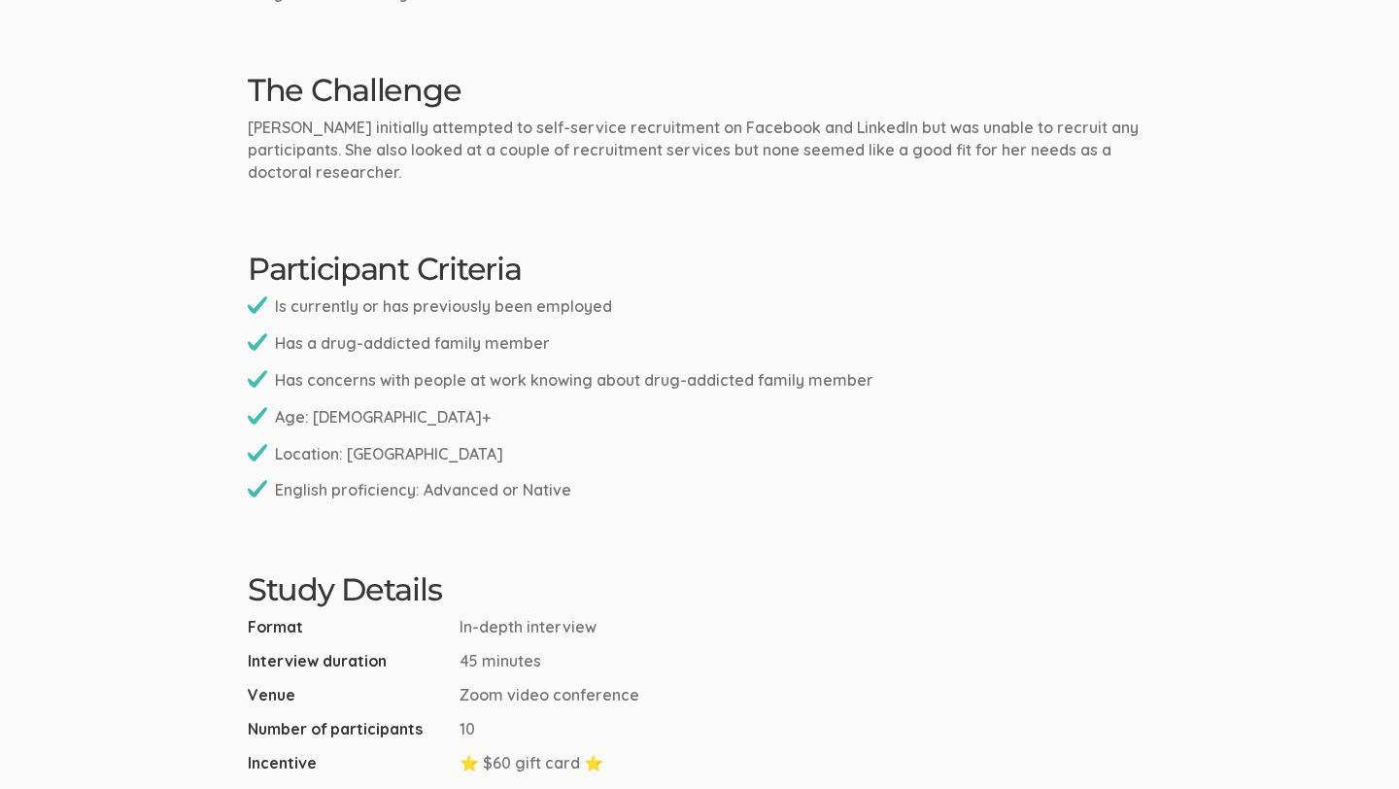
scroll to position [697, 0]
